Goal: Transaction & Acquisition: Purchase product/service

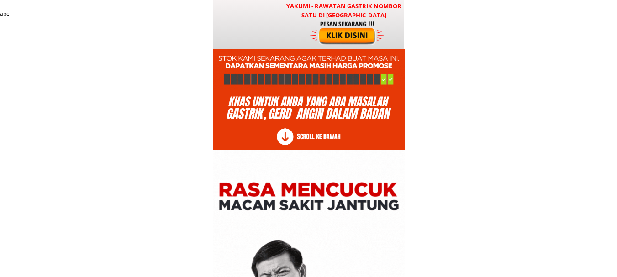
type input "[PERSON_NAME]"
type input "60139083641"
type input "Lukut to sipang to (c)saic A1/A2"
type input "[PERSON_NAME]"
type input "60139083641"
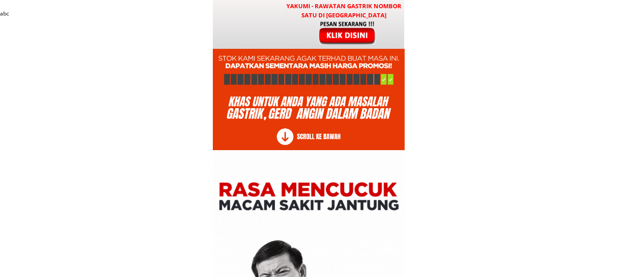
type input "Lukut to sipang to (c)saic A1/A2"
